Goal: Obtain resource: Obtain resource

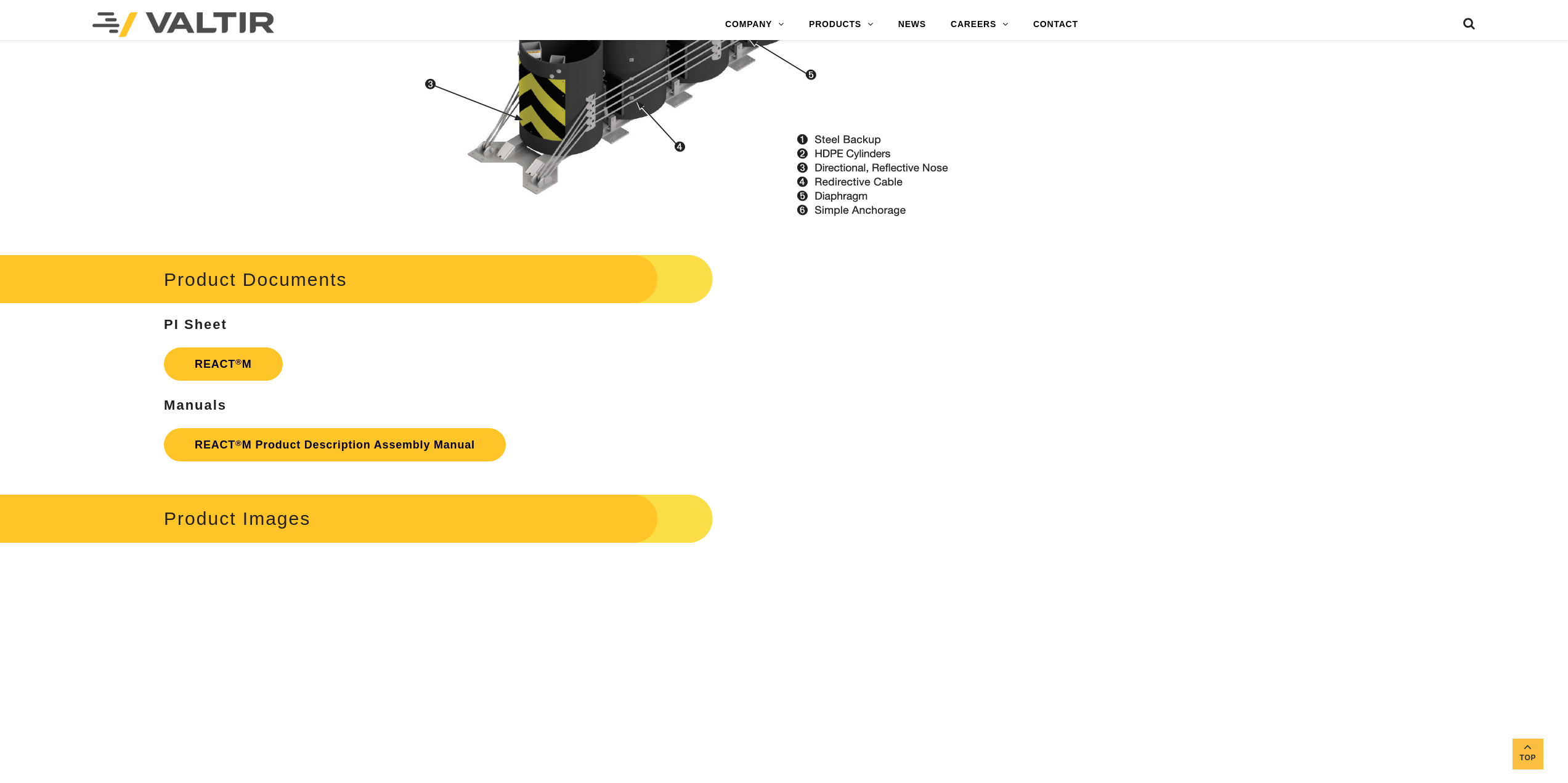
scroll to position [1601, 0]
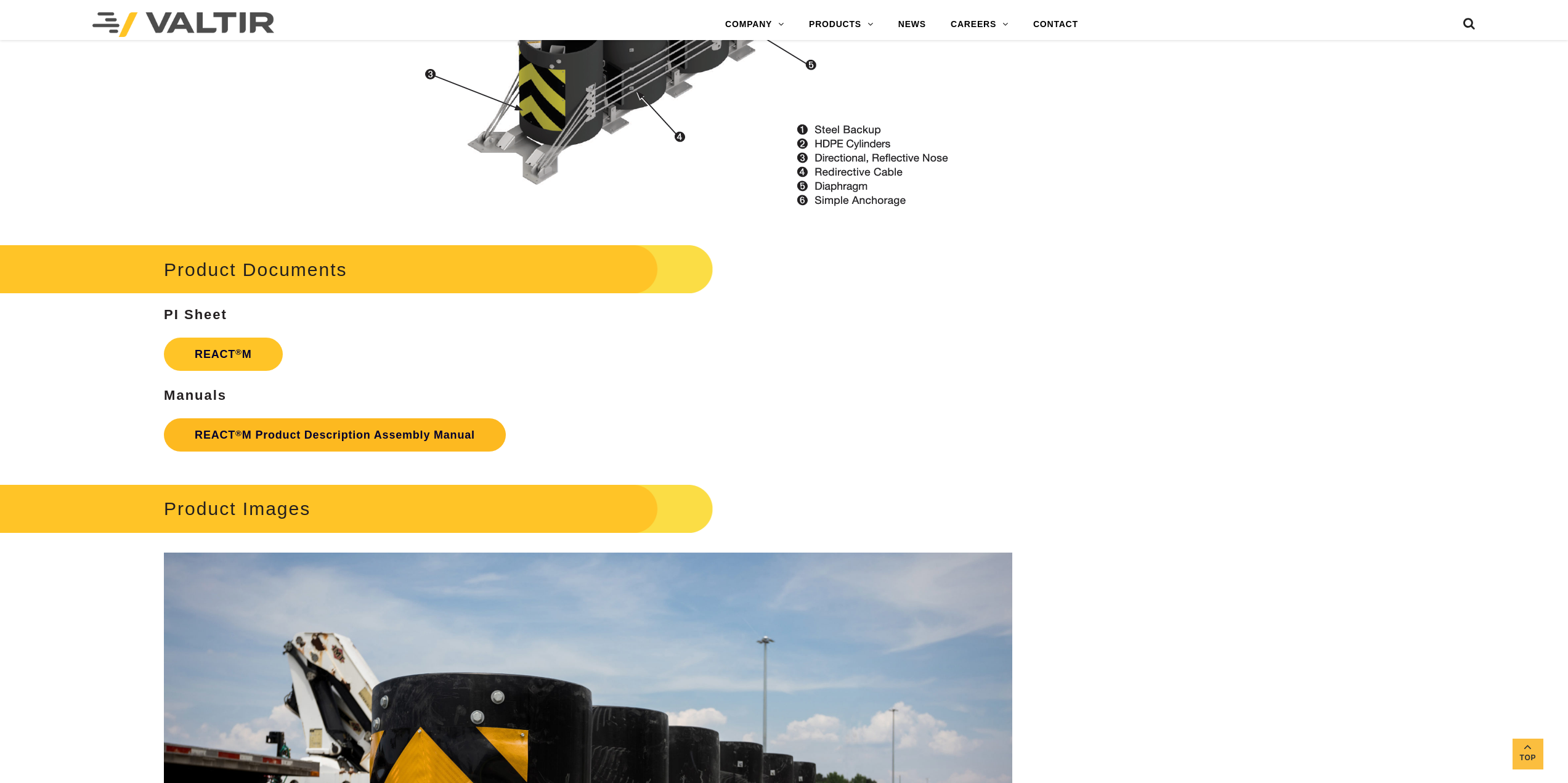
click at [298, 428] on link "REACT ® M Product Description Assembly Manual" at bounding box center [335, 434] width 342 height 33
click at [232, 359] on strong "REACT ® M" at bounding box center [223, 354] width 57 height 12
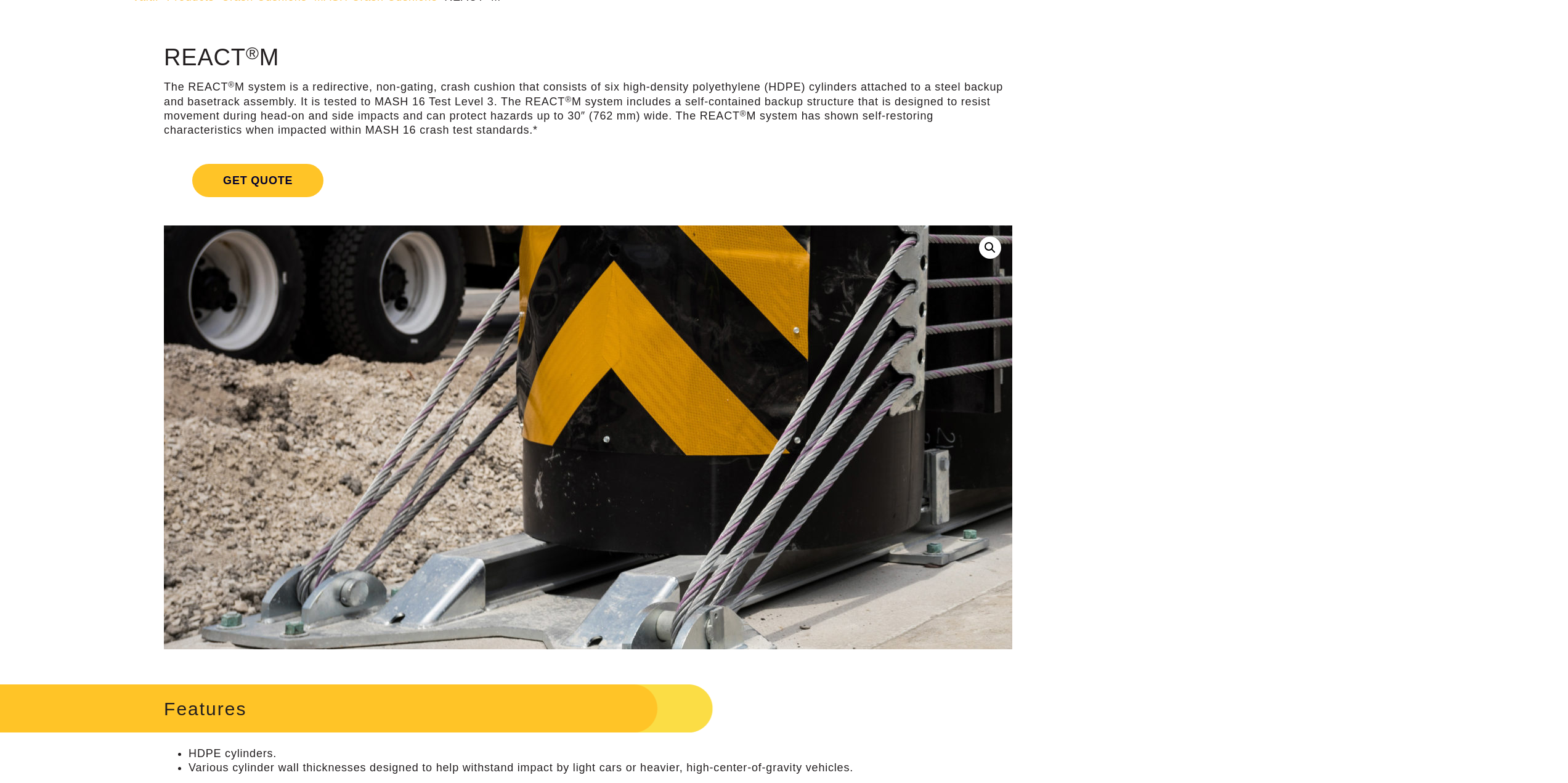
scroll to position [0, 0]
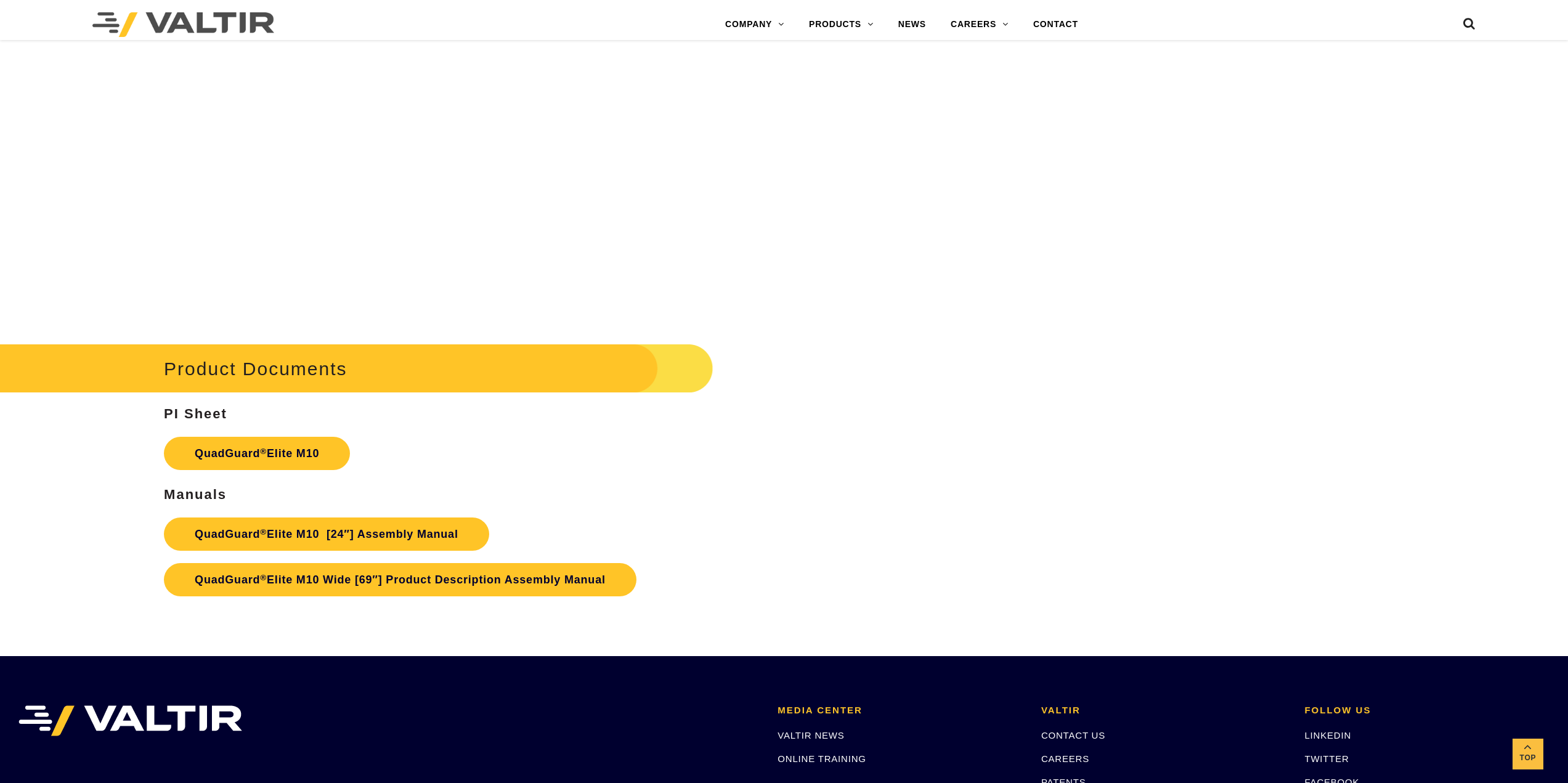
scroll to position [7206, 0]
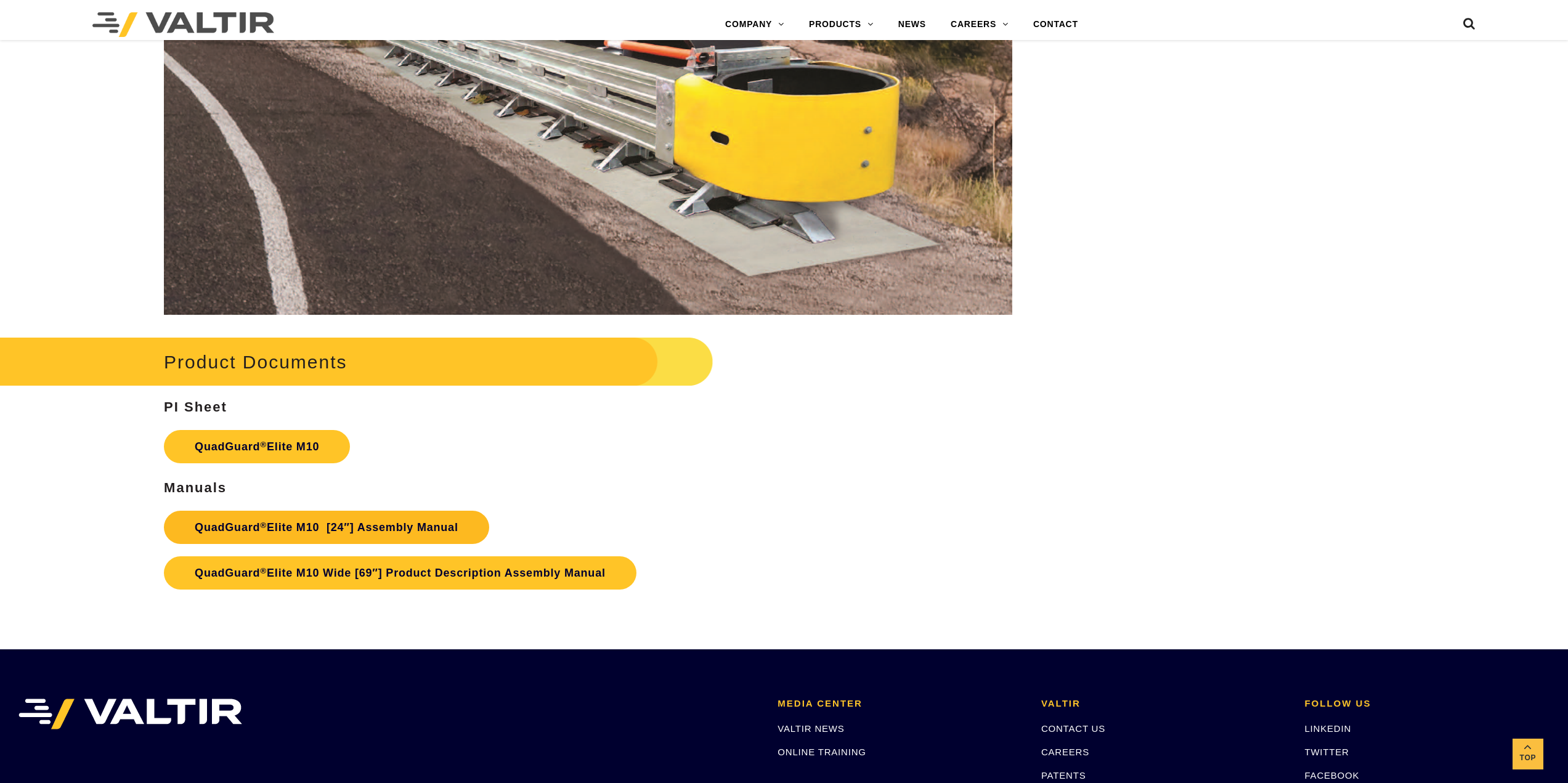
click at [316, 520] on link "QuadGuard ® Elite M10 [24″] Assembly Manual" at bounding box center [327, 527] width 325 height 33
